Goal: Task Accomplishment & Management: Use online tool/utility

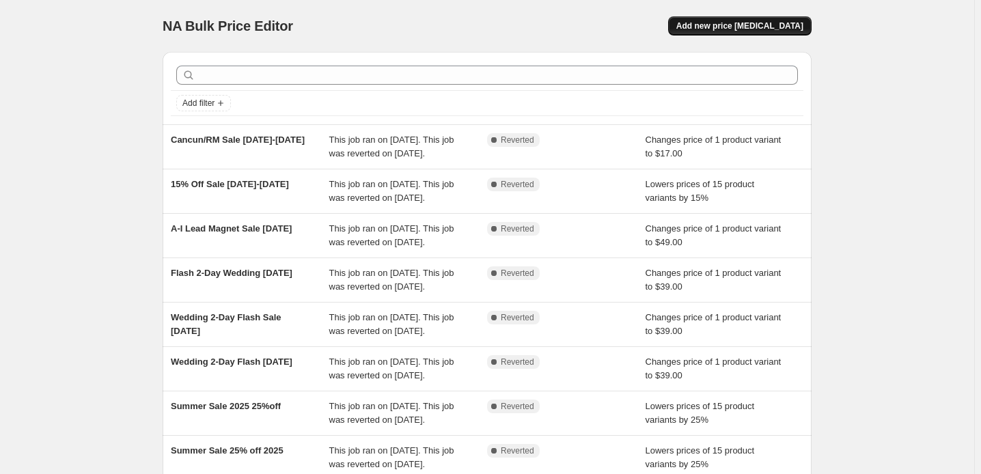
click at [771, 31] on span "Add new price [MEDICAL_DATA]" at bounding box center [740, 26] width 127 height 11
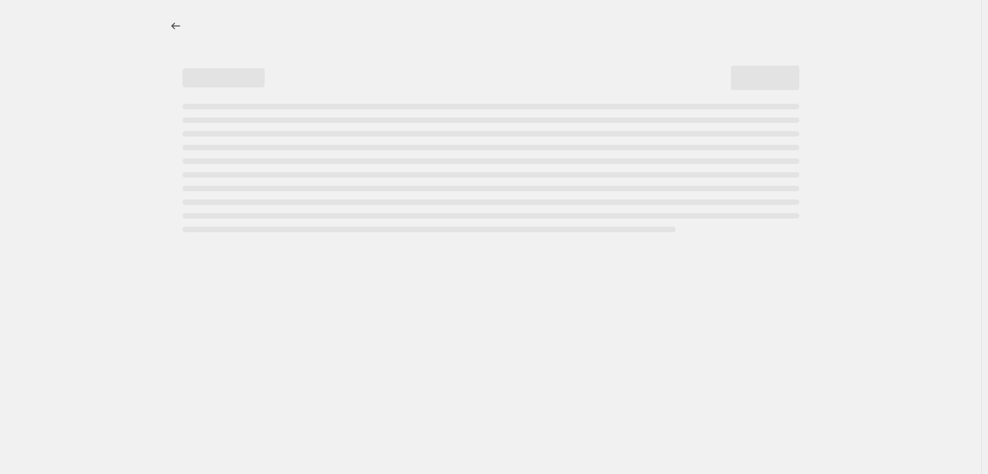
select select "percentage"
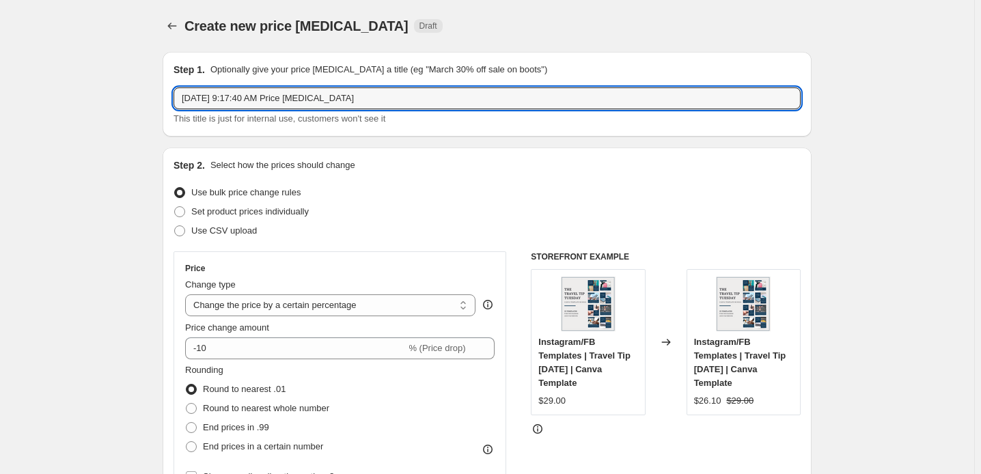
drag, startPoint x: 348, startPoint y: 122, endPoint x: 87, endPoint y: 124, distance: 261.1
click at [163, 124] on div "Step 1. Optionally give your price [MEDICAL_DATA] a title (eg "March 30% off sa…" at bounding box center [487, 94] width 649 height 85
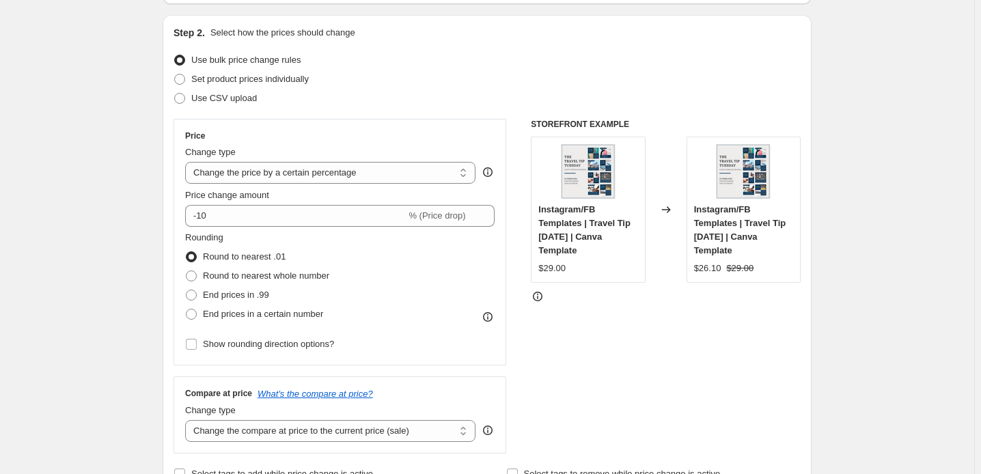
scroll to position [186, 0]
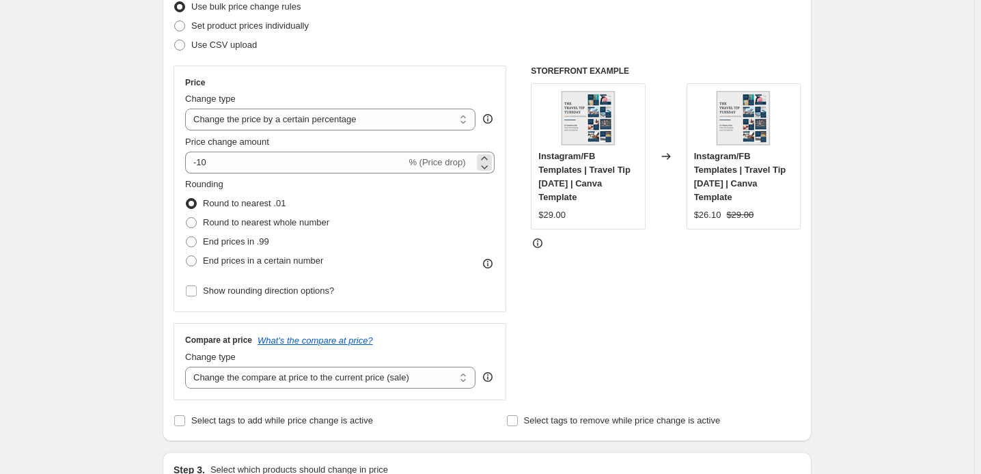
type input "End of Summer Sale [DATE]-[DATE] (During Wave Season)"
click at [409, 167] on span "% (Price drop)" at bounding box center [437, 162] width 57 height 10
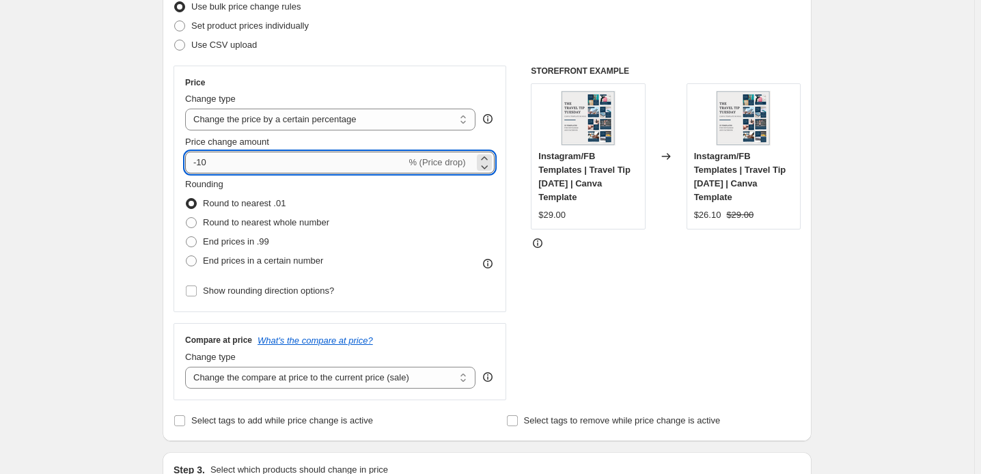
click at [185, 174] on input "-10" at bounding box center [295, 163] width 221 height 22
type input "-1"
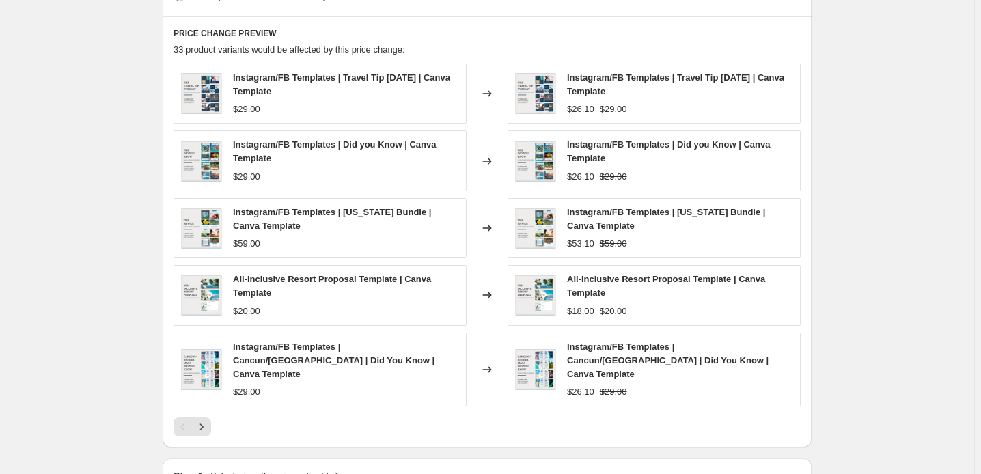
scroll to position [745, 0]
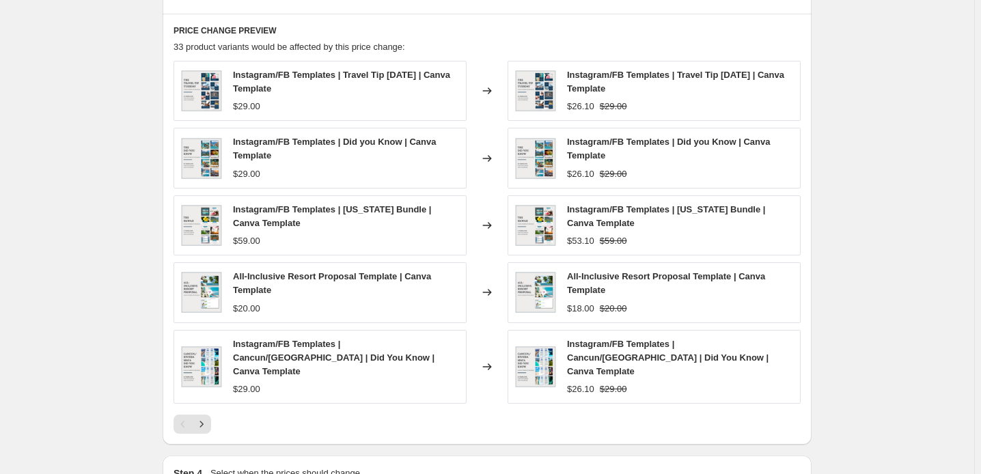
type input "-20"
radio input "true"
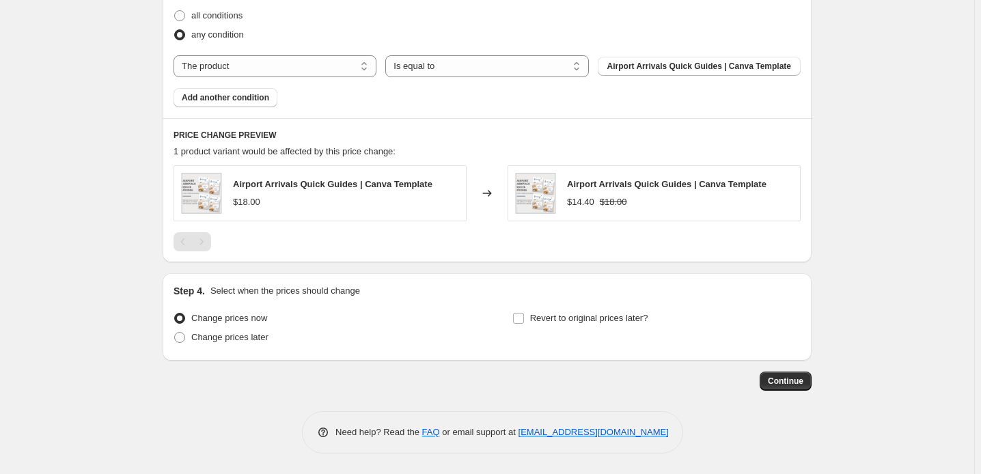
scroll to position [869, 0]
click at [342, 77] on select "The product The product's collection The product's tag The product's vendor The…" at bounding box center [275, 66] width 203 height 22
select select "collection"
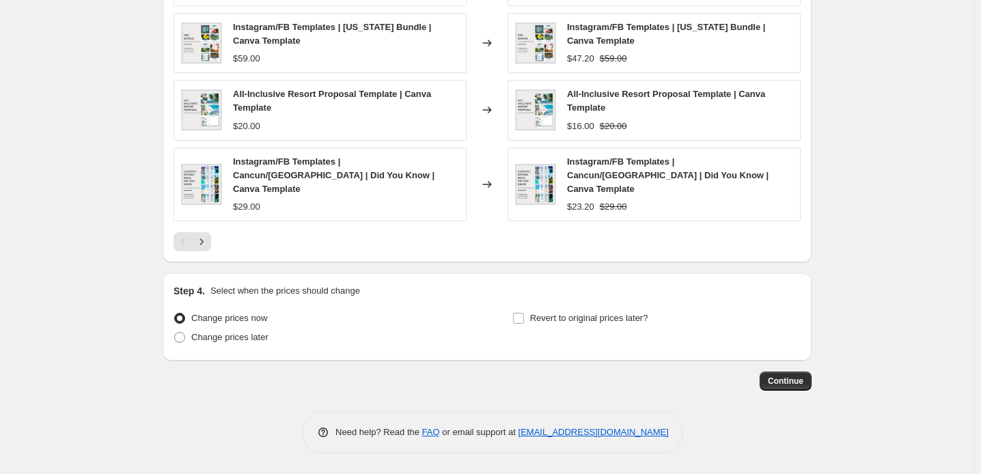
scroll to position [1158, 0]
click at [195, 249] on icon "Next" at bounding box center [202, 242] width 14 height 14
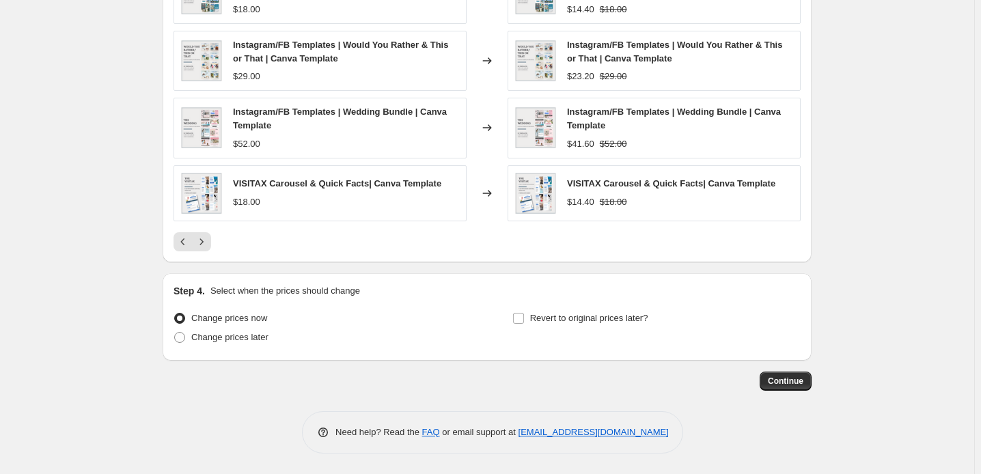
scroll to position [1329, 0]
click at [174, 332] on span at bounding box center [179, 337] width 11 height 11
click at [174, 332] on input "Change prices later" at bounding box center [174, 332] width 1 height 1
radio input "true"
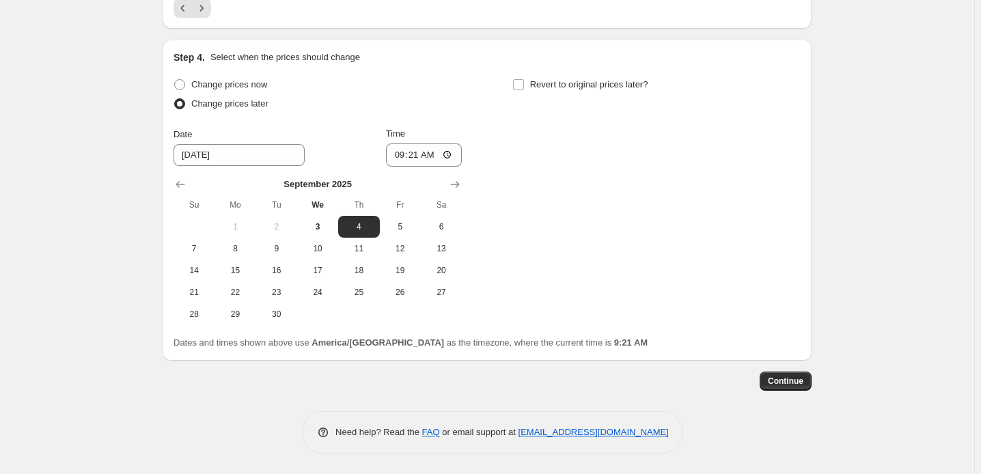
scroll to position [1578, 0]
click at [524, 79] on input "Revert to original prices later?" at bounding box center [518, 84] width 11 height 11
checkbox input "true"
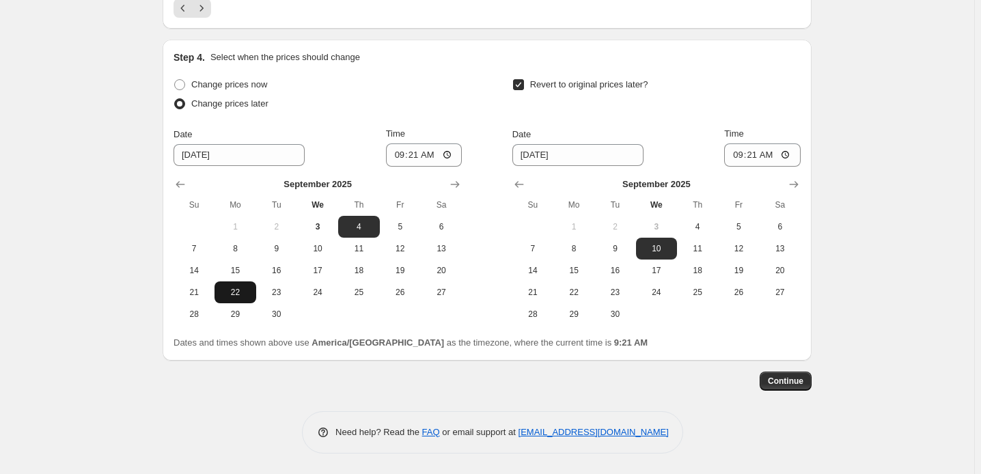
click at [220, 298] on span "22" at bounding box center [235, 292] width 30 height 11
type input "[DATE]"
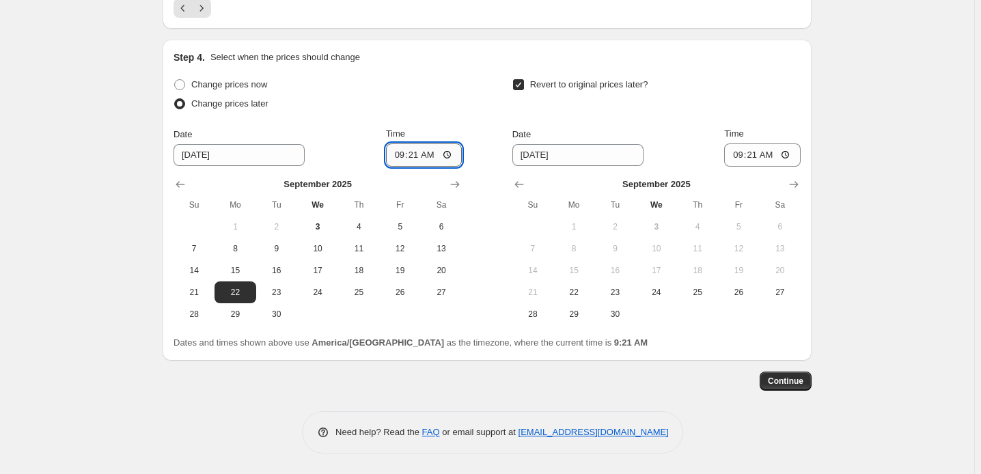
click at [441, 144] on input "09:21" at bounding box center [424, 155] width 77 height 23
type input "04:00"
click at [474, 133] on div "Change prices now Change prices later Date [DATE] Time 04:00 [DATE] Su Mo Tu We…" at bounding box center [487, 200] width 627 height 250
click at [754, 292] on span "26" at bounding box center [739, 292] width 30 height 11
type input "[DATE]"
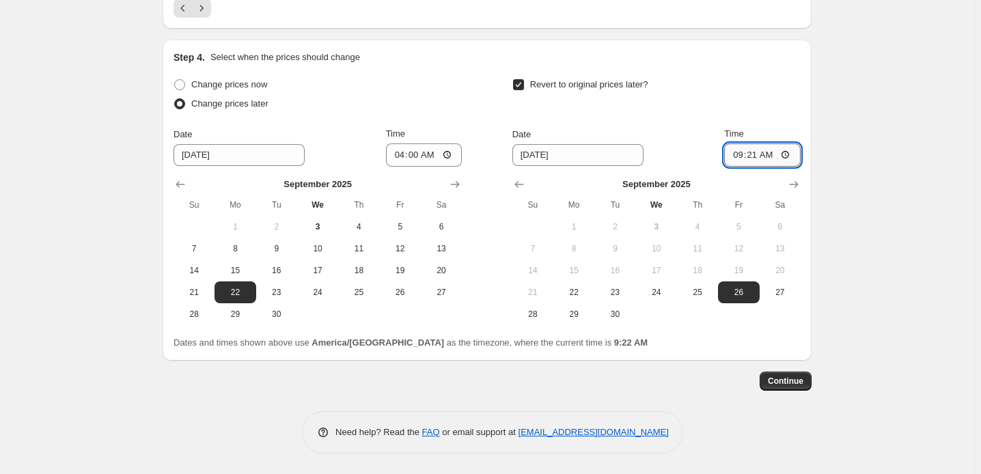
click at [801, 144] on input "09:21" at bounding box center [762, 155] width 77 height 23
type input "22:00"
click at [801, 75] on div "Revert to original prices later?" at bounding box center [657, 95] width 288 height 41
click at [804, 387] on span "Continue" at bounding box center [786, 381] width 36 height 11
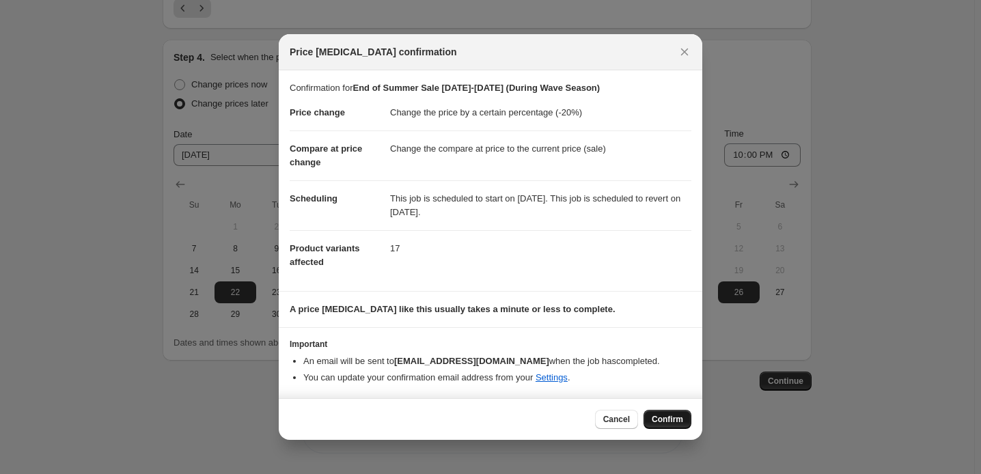
click at [683, 422] on span "Confirm" at bounding box center [667, 419] width 31 height 11
